Goal: Information Seeking & Learning: Learn about a topic

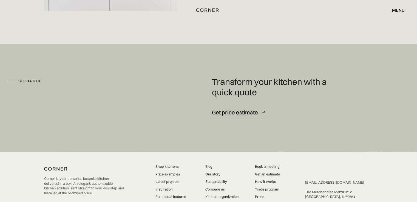
scroll to position [1453, 0]
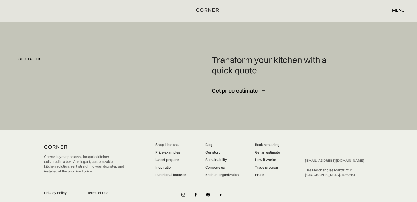
click at [171, 158] on link "Latest projects" at bounding box center [170, 160] width 31 height 5
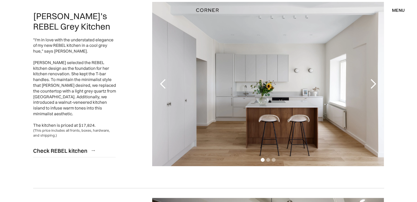
scroll to position [62, 0]
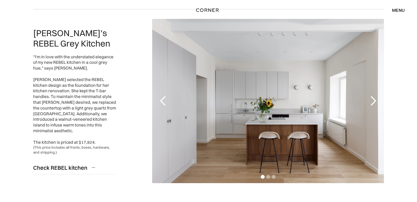
click at [373, 102] on div "next slide" at bounding box center [372, 101] width 11 height 11
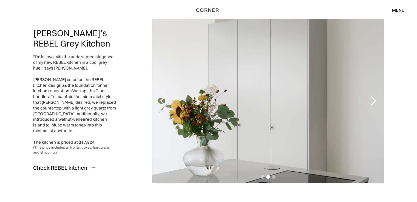
click at [373, 102] on div "next slide" at bounding box center [372, 101] width 11 height 11
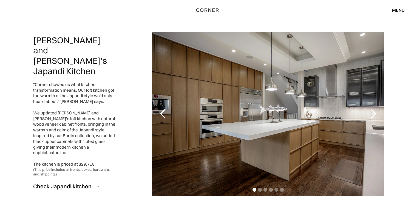
scroll to position [254, 0]
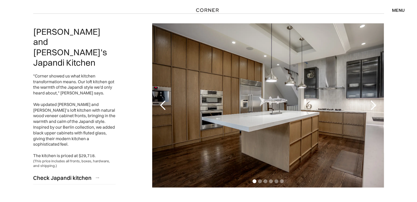
click at [374, 107] on div "next slide" at bounding box center [372, 105] width 11 height 11
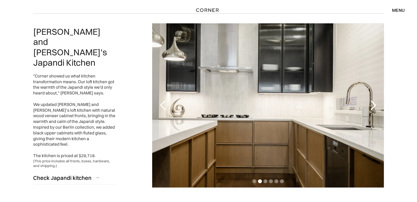
click at [374, 107] on div "next slide" at bounding box center [372, 105] width 11 height 11
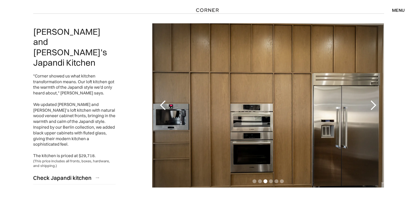
click at [374, 107] on div "next slide" at bounding box center [372, 105] width 11 height 11
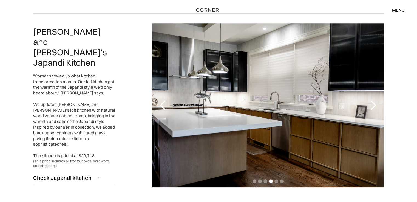
click at [374, 107] on div "next slide" at bounding box center [372, 105] width 11 height 11
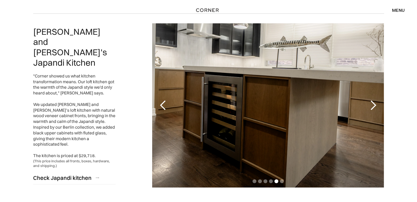
click at [374, 107] on div "next slide" at bounding box center [372, 105] width 11 height 11
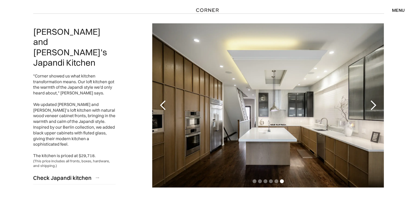
click at [374, 106] on div "next slide" at bounding box center [372, 105] width 11 height 11
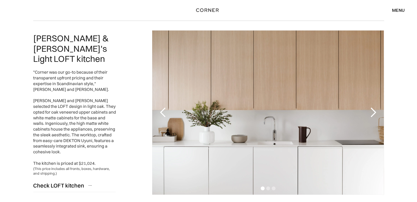
scroll to position [445, 0]
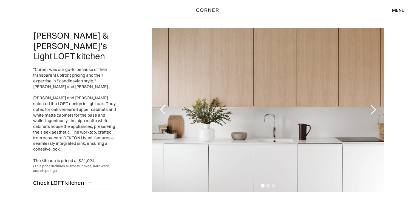
click at [373, 110] on div "next slide" at bounding box center [372, 109] width 11 height 11
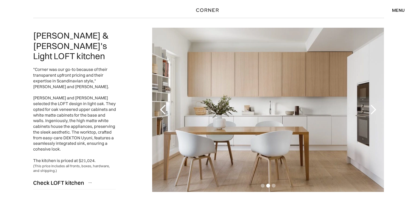
click at [373, 110] on div "next slide" at bounding box center [372, 109] width 11 height 11
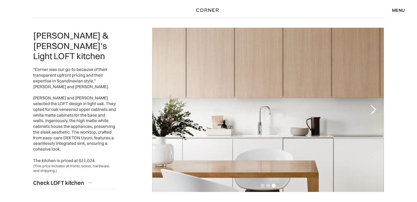
click at [373, 110] on div "next slide" at bounding box center [372, 109] width 11 height 11
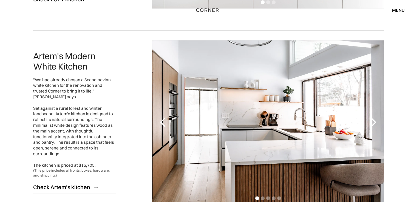
scroll to position [637, 0]
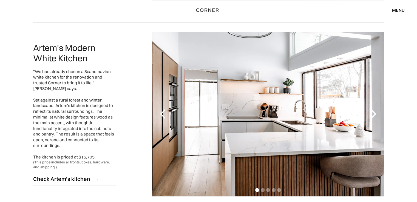
click at [371, 115] on div "next slide" at bounding box center [372, 114] width 11 height 11
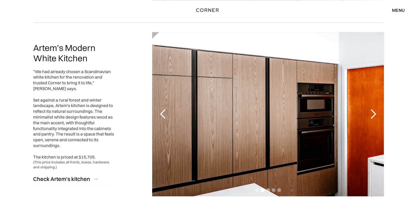
click at [371, 113] on div "next slide" at bounding box center [372, 114] width 11 height 11
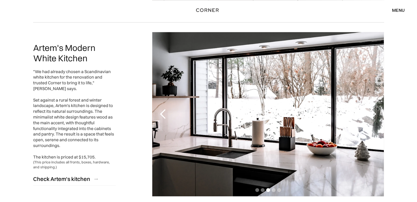
click at [371, 113] on div "next slide" at bounding box center [372, 114] width 11 height 11
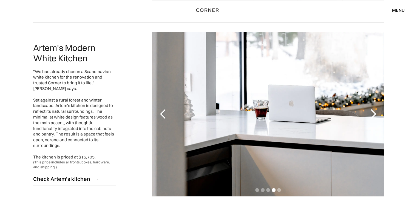
click at [371, 113] on div "next slide" at bounding box center [372, 114] width 11 height 11
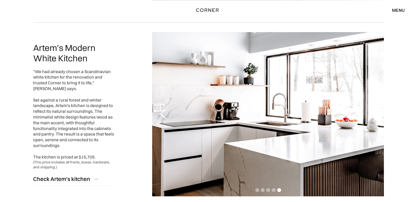
click at [372, 113] on div "next slide" at bounding box center [372, 114] width 11 height 11
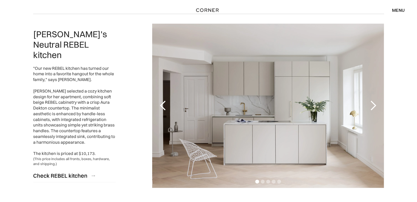
scroll to position [829, 0]
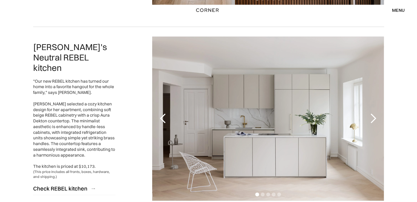
click at [374, 117] on div "next slide" at bounding box center [372, 118] width 11 height 11
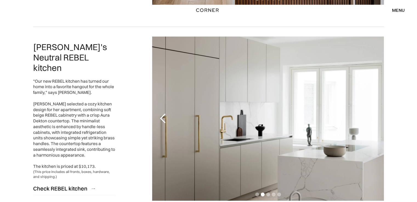
click at [374, 117] on div "next slide" at bounding box center [372, 118] width 11 height 11
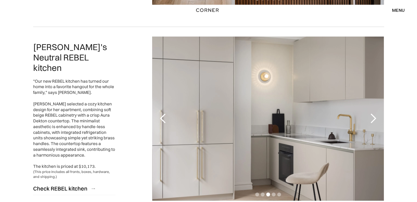
click at [374, 117] on div "next slide" at bounding box center [372, 118] width 11 height 11
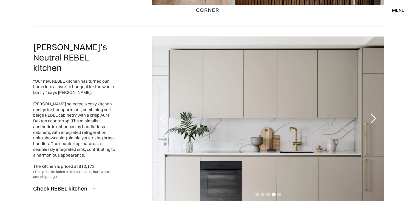
click at [374, 117] on div "next slide" at bounding box center [372, 118] width 11 height 11
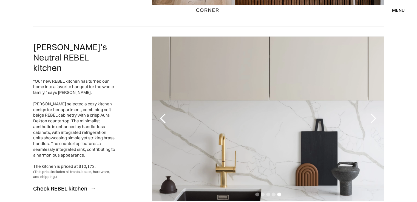
click at [374, 117] on div "next slide" at bounding box center [372, 118] width 11 height 11
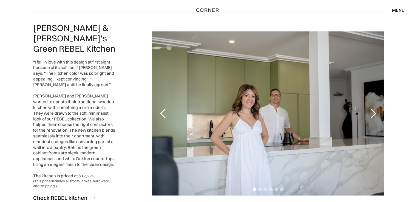
scroll to position [1048, 0]
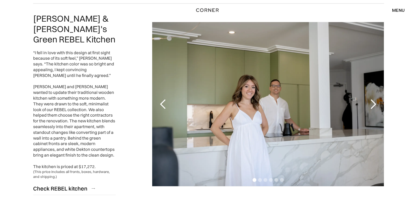
click at [373, 100] on div "next slide" at bounding box center [372, 104] width 11 height 11
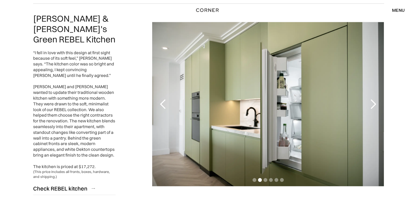
click at [373, 100] on div "next slide" at bounding box center [372, 104] width 11 height 11
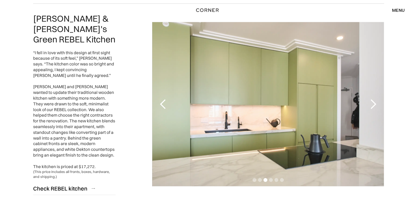
click at [373, 100] on div "next slide" at bounding box center [372, 104] width 11 height 11
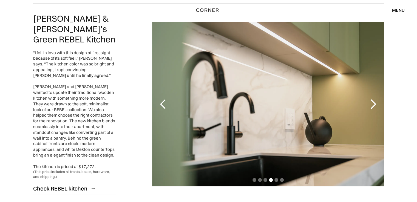
click at [373, 100] on div "next slide" at bounding box center [372, 104] width 11 height 11
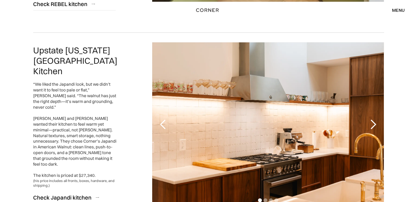
scroll to position [1240, 0]
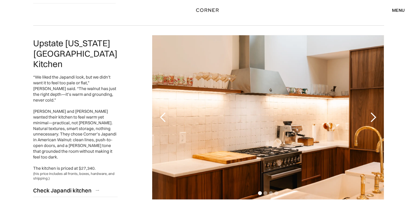
click at [372, 112] on div "next slide" at bounding box center [372, 117] width 11 height 11
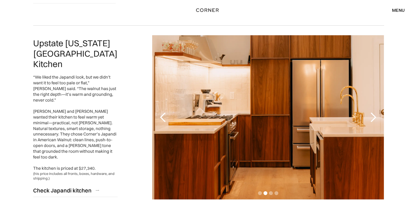
click at [372, 112] on div "next slide" at bounding box center [372, 117] width 11 height 11
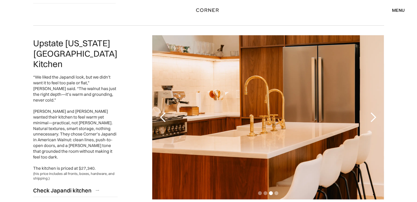
click at [372, 112] on div "next slide" at bounding box center [372, 117] width 11 height 11
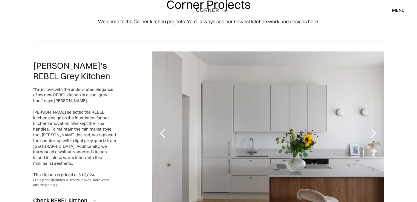
scroll to position [0, 0]
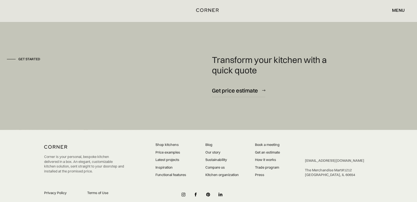
click at [158, 165] on link "Inspiration" at bounding box center [170, 167] width 31 height 5
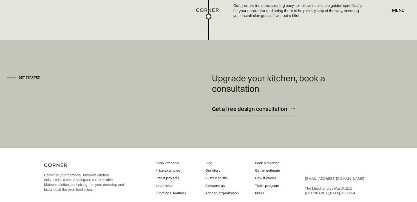
scroll to position [1502, 0]
